Goal: Use online tool/utility: Utilize a website feature to perform a specific function

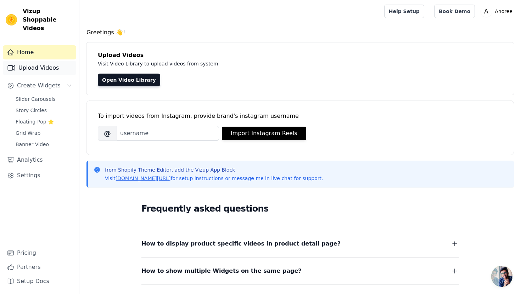
click at [50, 63] on link "Upload Videos" at bounding box center [39, 68] width 73 height 14
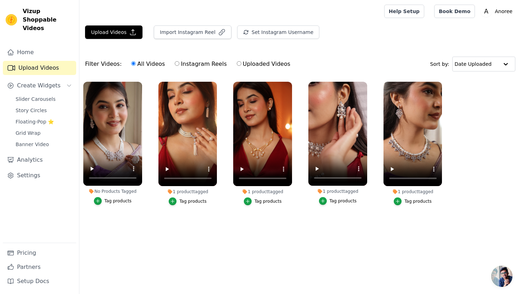
click at [114, 203] on div "Tag products" at bounding box center [118, 201] width 27 height 6
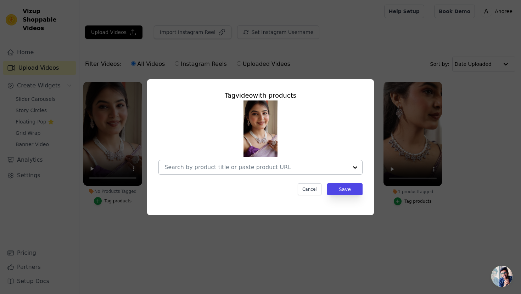
click at [231, 169] on input "No Products Tagged Tag video with products Cancel Save Tag products" at bounding box center [256, 167] width 184 height 7
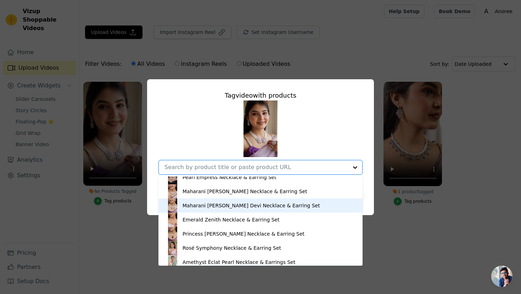
scroll to position [800, 0]
click at [222, 204] on div "Maharani [PERSON_NAME] Devi Necklace & Earring Set" at bounding box center [250, 206] width 137 height 7
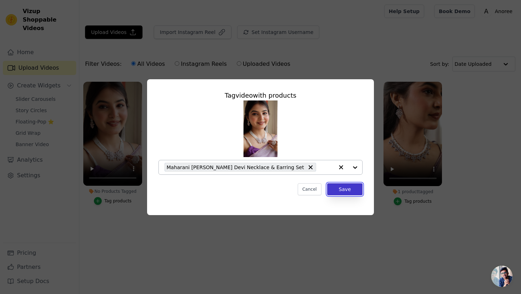
click at [344, 193] on button "Save" at bounding box center [344, 190] width 35 height 12
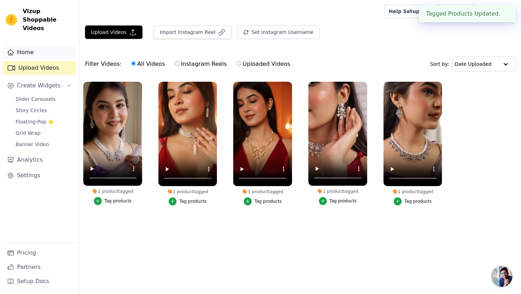
click at [37, 46] on link "Home" at bounding box center [39, 52] width 73 height 14
